Goal: Task Accomplishment & Management: Manage account settings

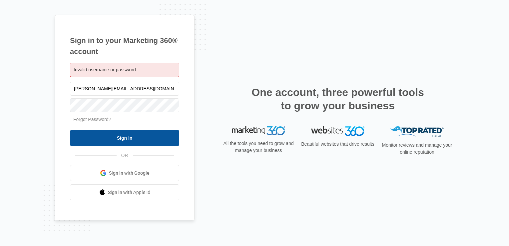
click at [130, 138] on input "Sign In" at bounding box center [124, 138] width 109 height 16
click at [108, 135] on input "Sign In" at bounding box center [124, 138] width 109 height 16
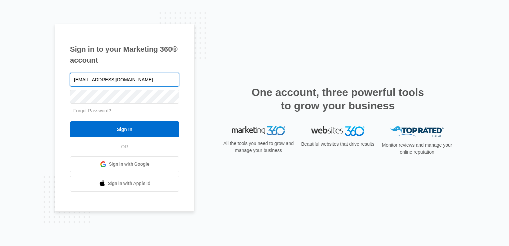
type input "[EMAIL_ADDRESS][DOMAIN_NAME]"
click at [70, 121] on input "Sign In" at bounding box center [124, 129] width 109 height 16
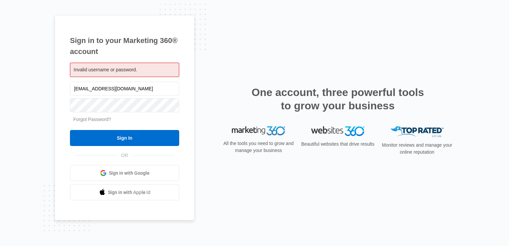
click at [97, 121] on link "Forgot Password?" at bounding box center [92, 118] width 38 height 5
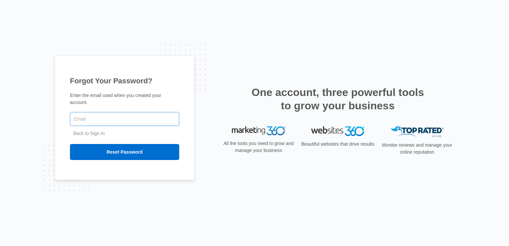
click at [95, 121] on input "text" at bounding box center [124, 119] width 109 height 14
type input "[EMAIL_ADDRESS][DOMAIN_NAME]"
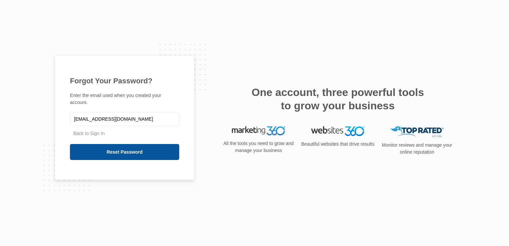
click at [100, 148] on input "Reset Password" at bounding box center [124, 152] width 109 height 16
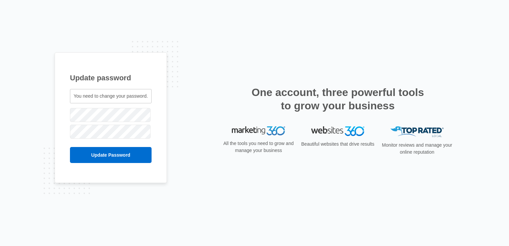
click at [368, 192] on div "Update password You need to change your password. westec1@msn.com" at bounding box center [254, 122] width 399 height 141
click at [105, 159] on input "Update Password" at bounding box center [111, 155] width 82 height 16
